Goal: Find specific page/section: Find specific page/section

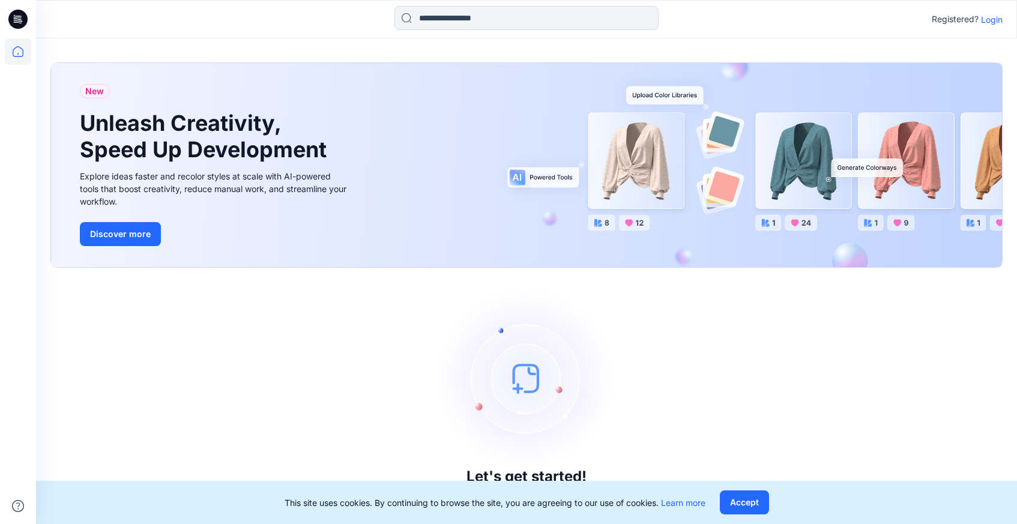
click at [991, 22] on p "Login" at bounding box center [992, 19] width 22 height 13
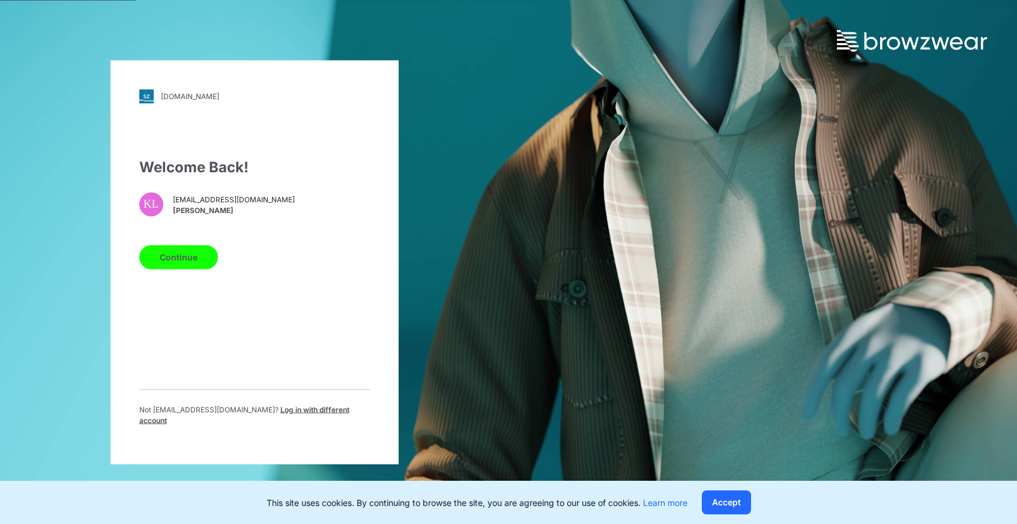
click at [172, 268] on button "Continue" at bounding box center [178, 257] width 79 height 24
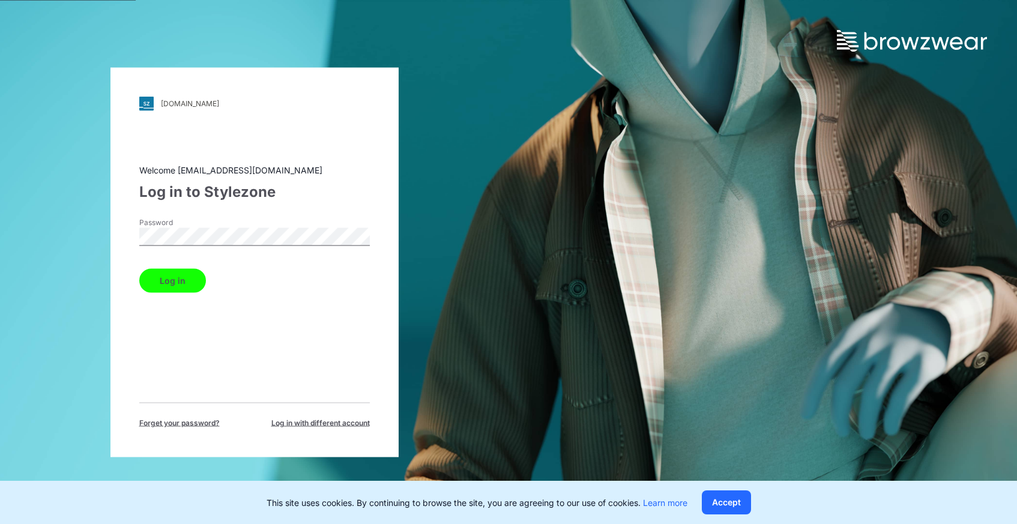
click at [184, 284] on button "Log in" at bounding box center [172, 280] width 67 height 24
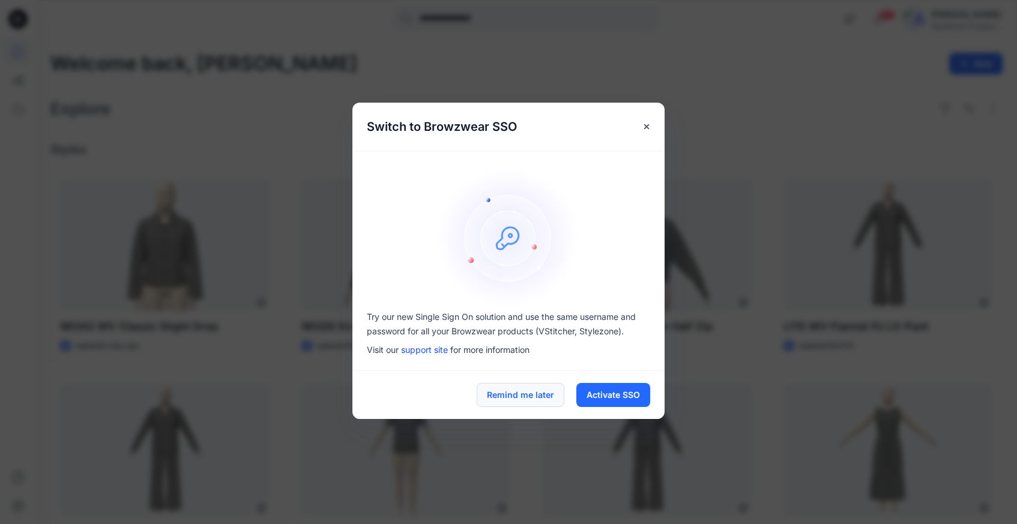
click at [507, 399] on button "Remind me later" at bounding box center [521, 395] width 88 height 24
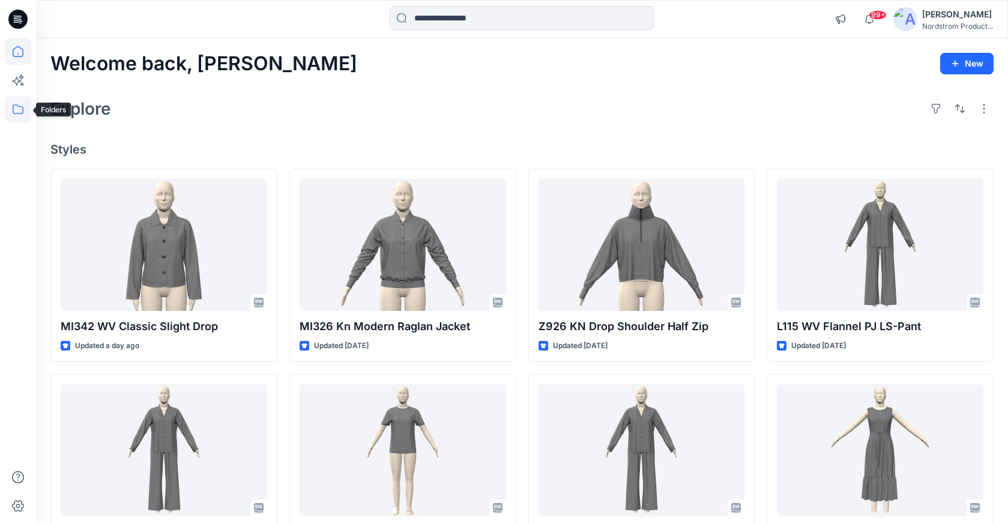
click at [16, 104] on icon at bounding box center [18, 109] width 26 height 26
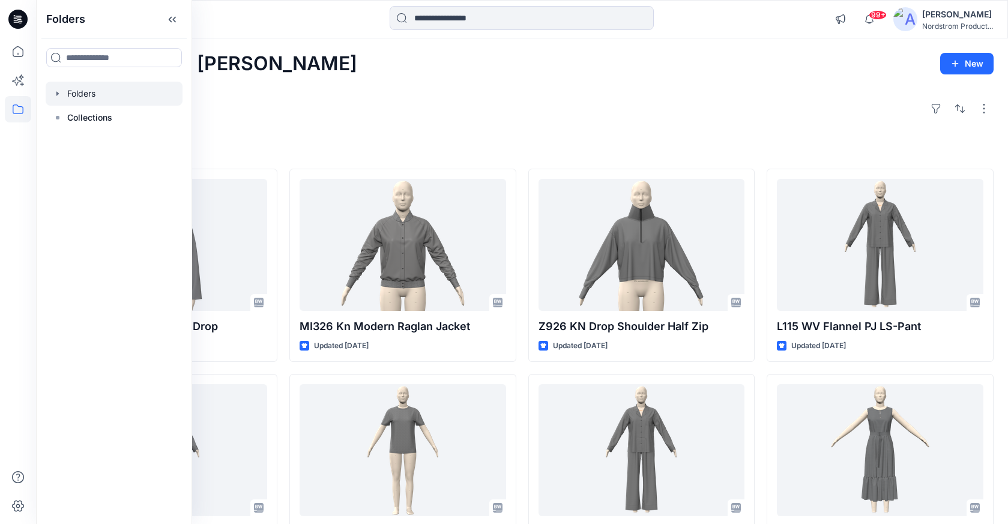
click at [76, 88] on div at bounding box center [114, 94] width 137 height 24
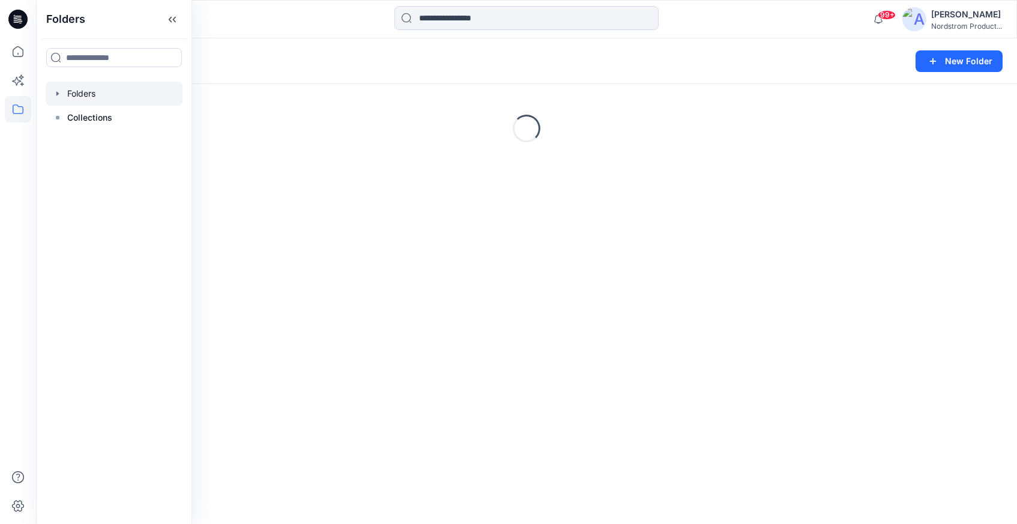
click at [58, 97] on icon "button" at bounding box center [58, 94] width 10 height 10
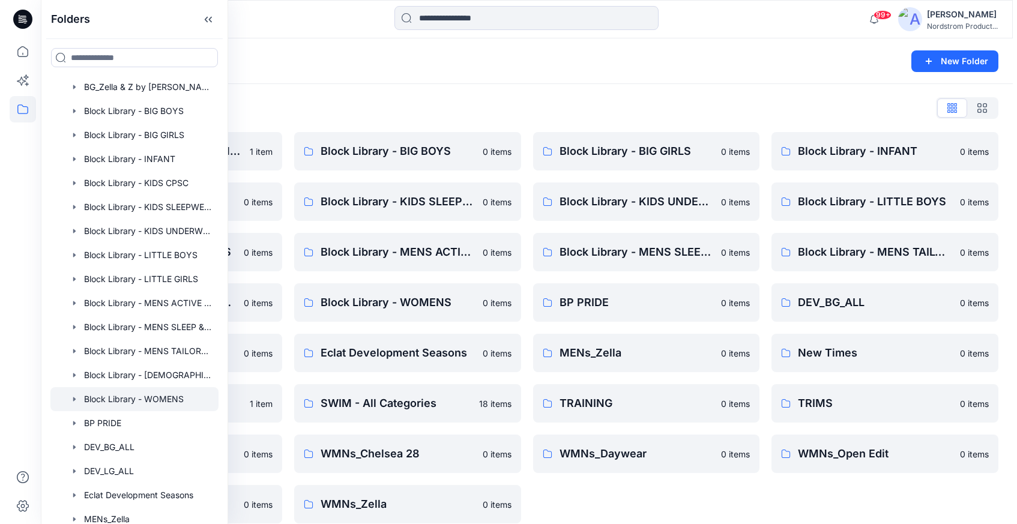
scroll to position [31, 0]
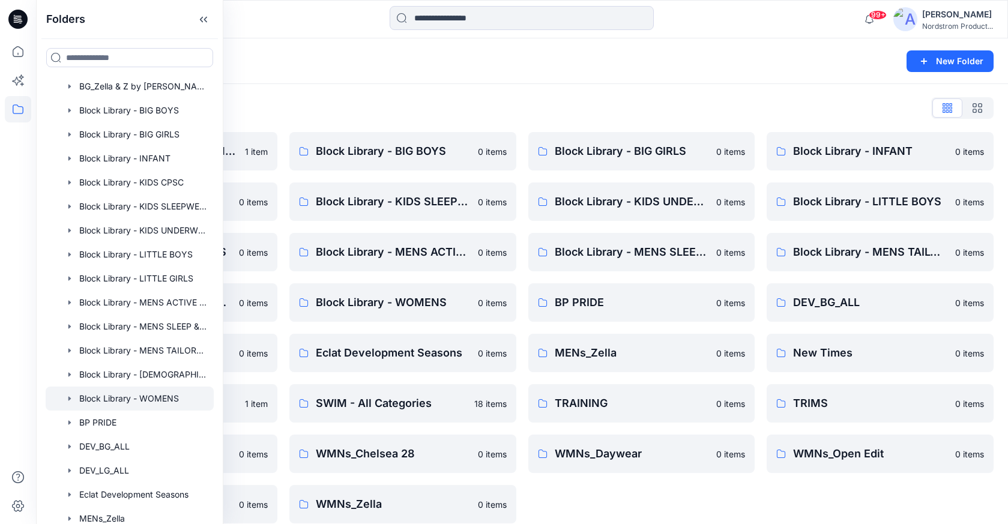
click at [150, 404] on div at bounding box center [130, 399] width 168 height 24
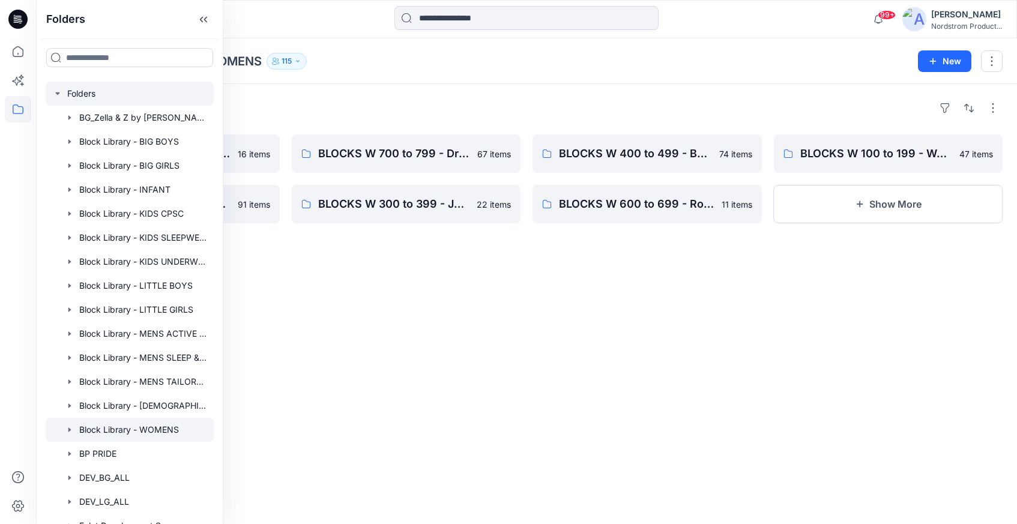
click at [58, 92] on icon "button" at bounding box center [57, 93] width 4 height 2
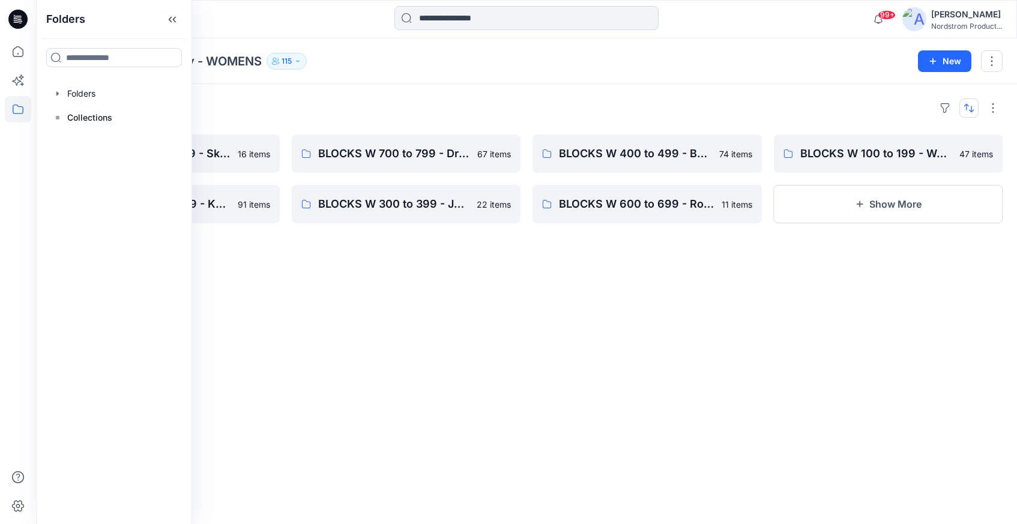
click at [966, 106] on button "button" at bounding box center [968, 107] width 19 height 19
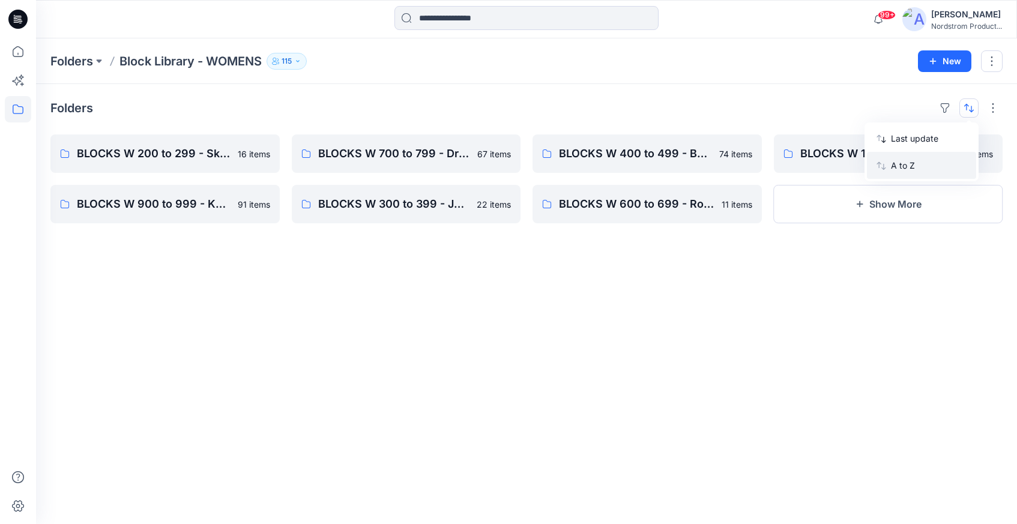
click at [888, 159] on button "A to Z" at bounding box center [921, 165] width 109 height 27
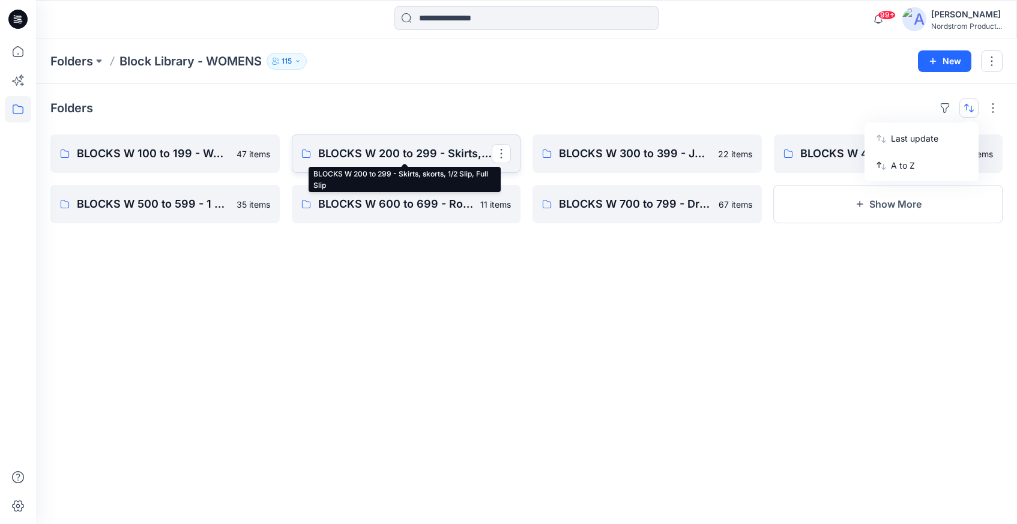
click at [446, 155] on p "BLOCKS W 200 to 299 - Skirts, skorts, 1/2 Slip, Full Slip" at bounding box center [405, 153] width 174 height 17
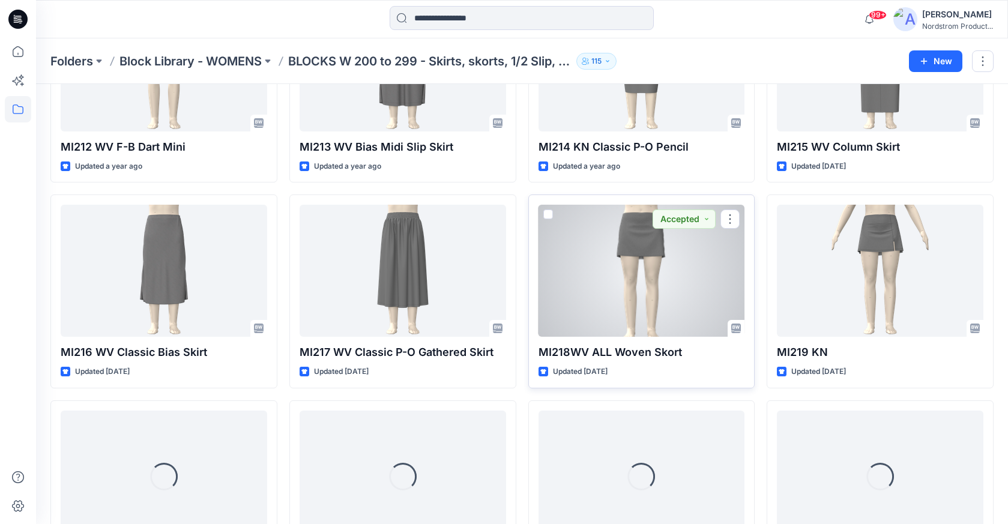
scroll to position [435, 0]
